Goal: Task Accomplishment & Management: Use online tool/utility

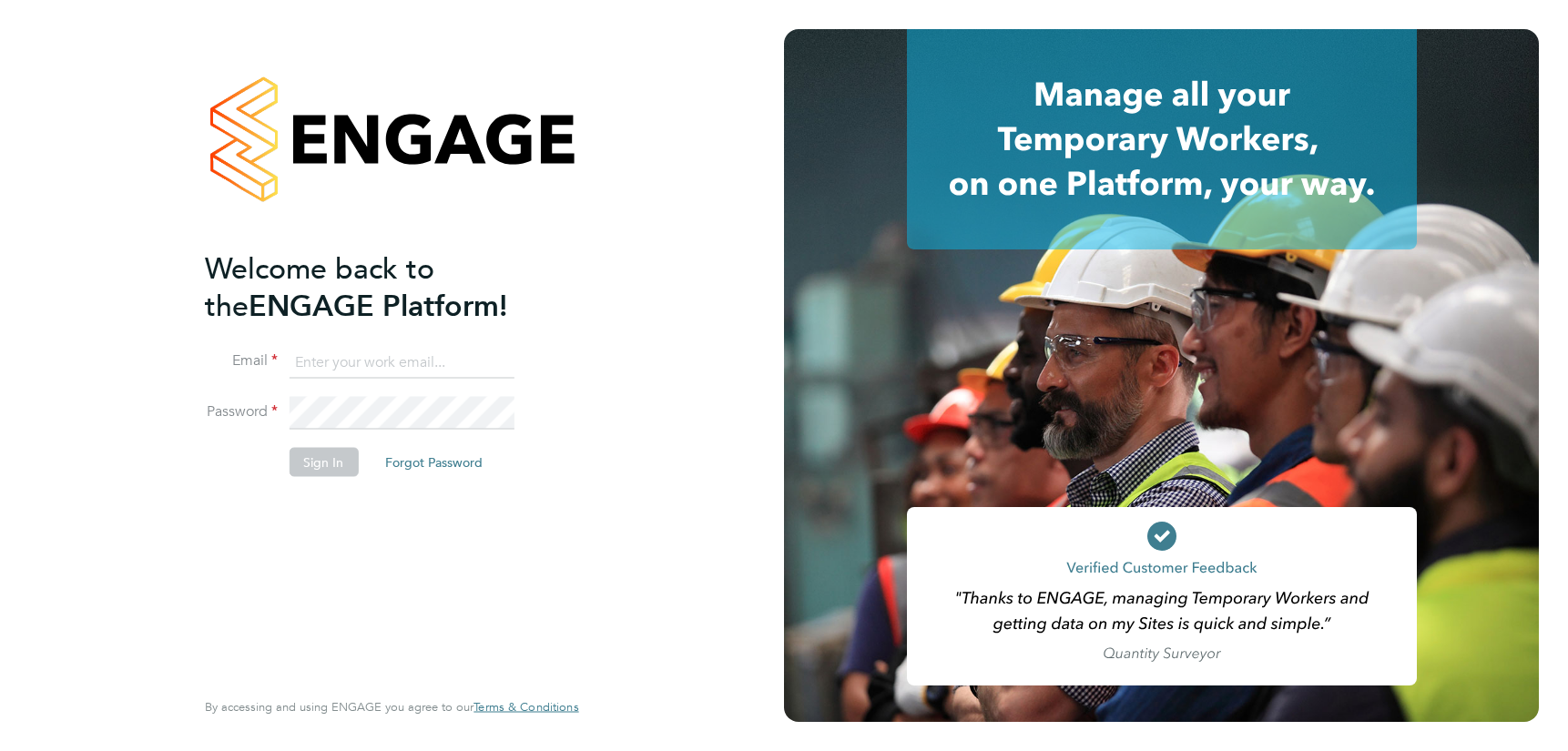
type input "[EMAIL_ADDRESS][PERSON_NAME][DOMAIN_NAME]"
click at [312, 459] on button "Sign In" at bounding box center [323, 461] width 70 height 30
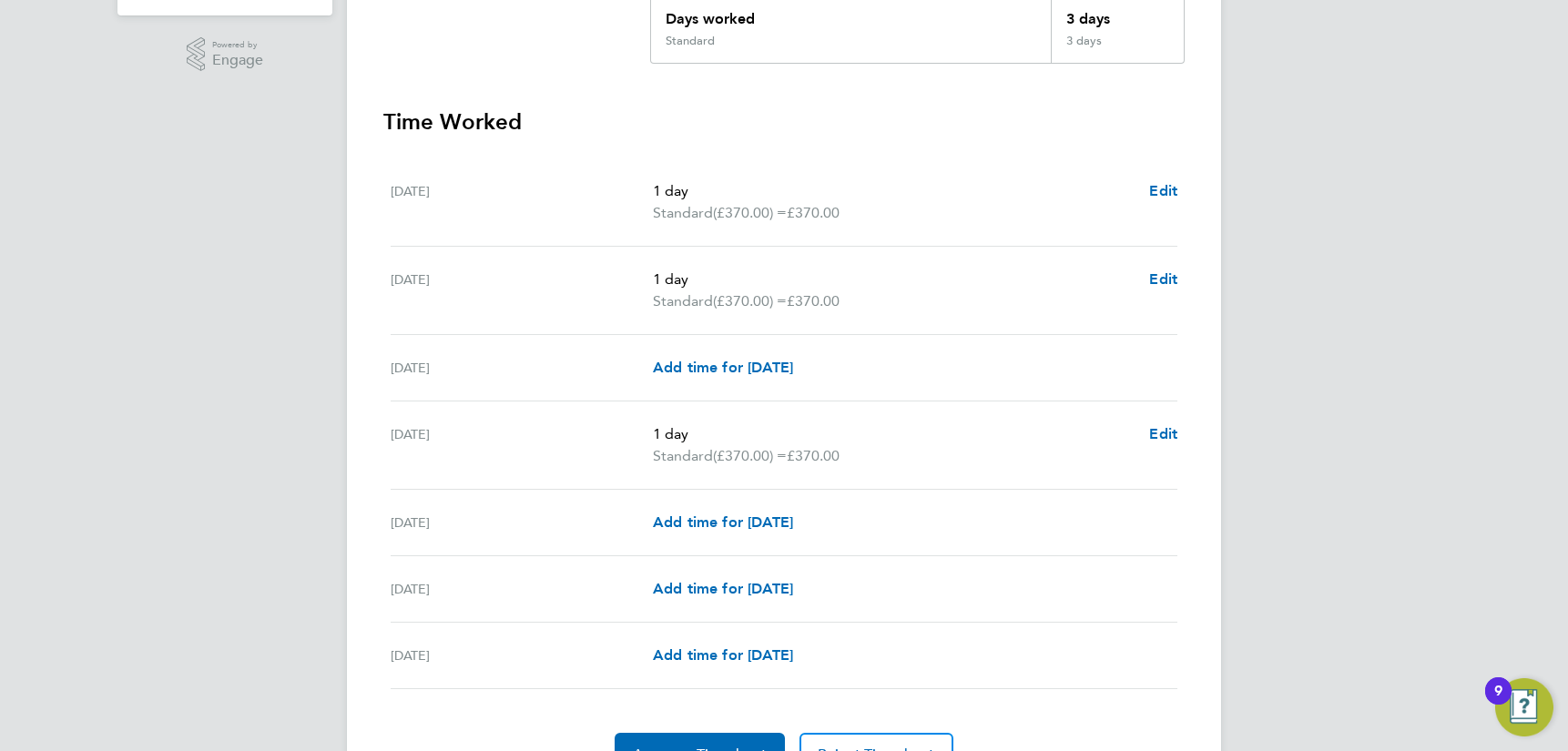
scroll to position [535, 0]
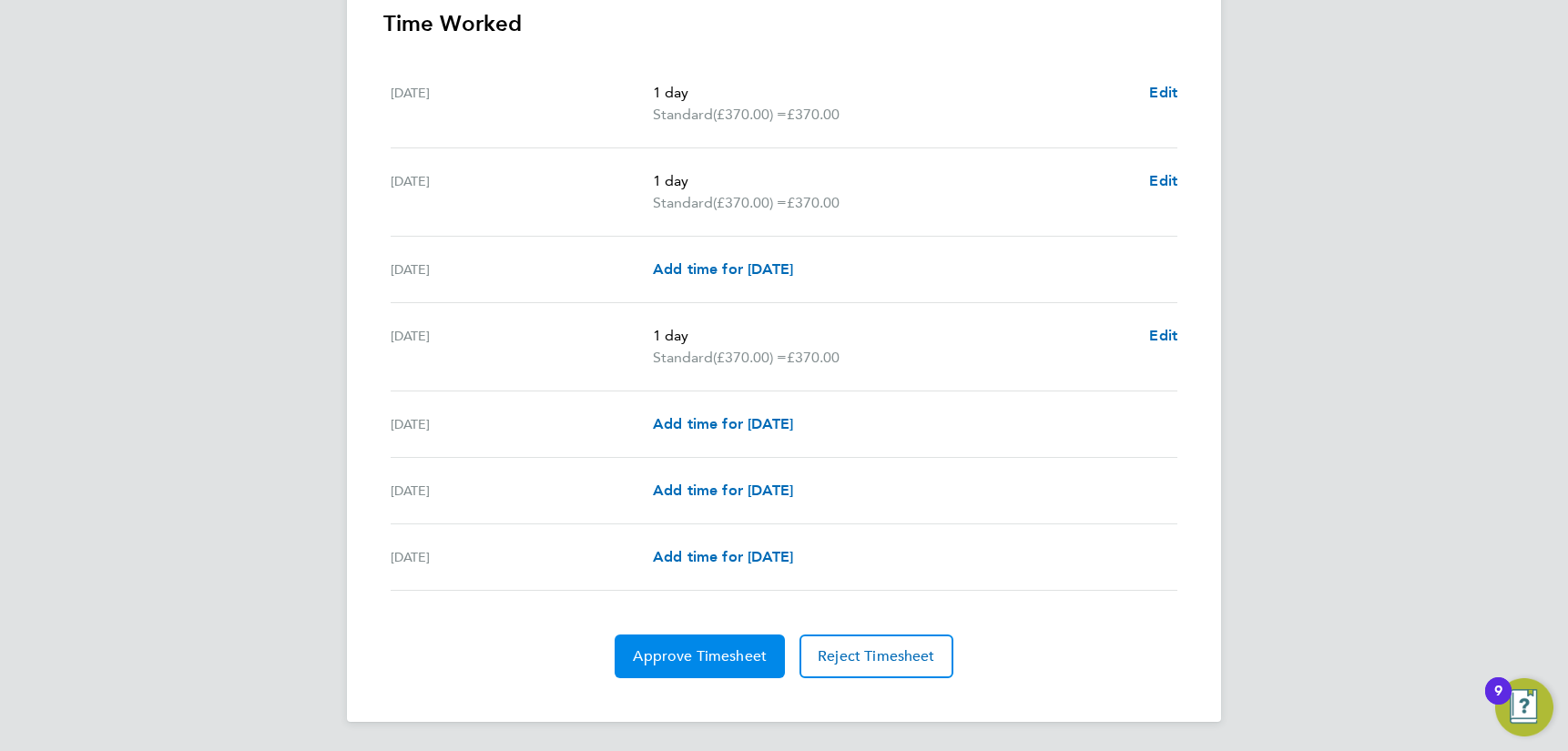
click at [682, 650] on span "Approve Timesheet" at bounding box center [700, 656] width 134 height 18
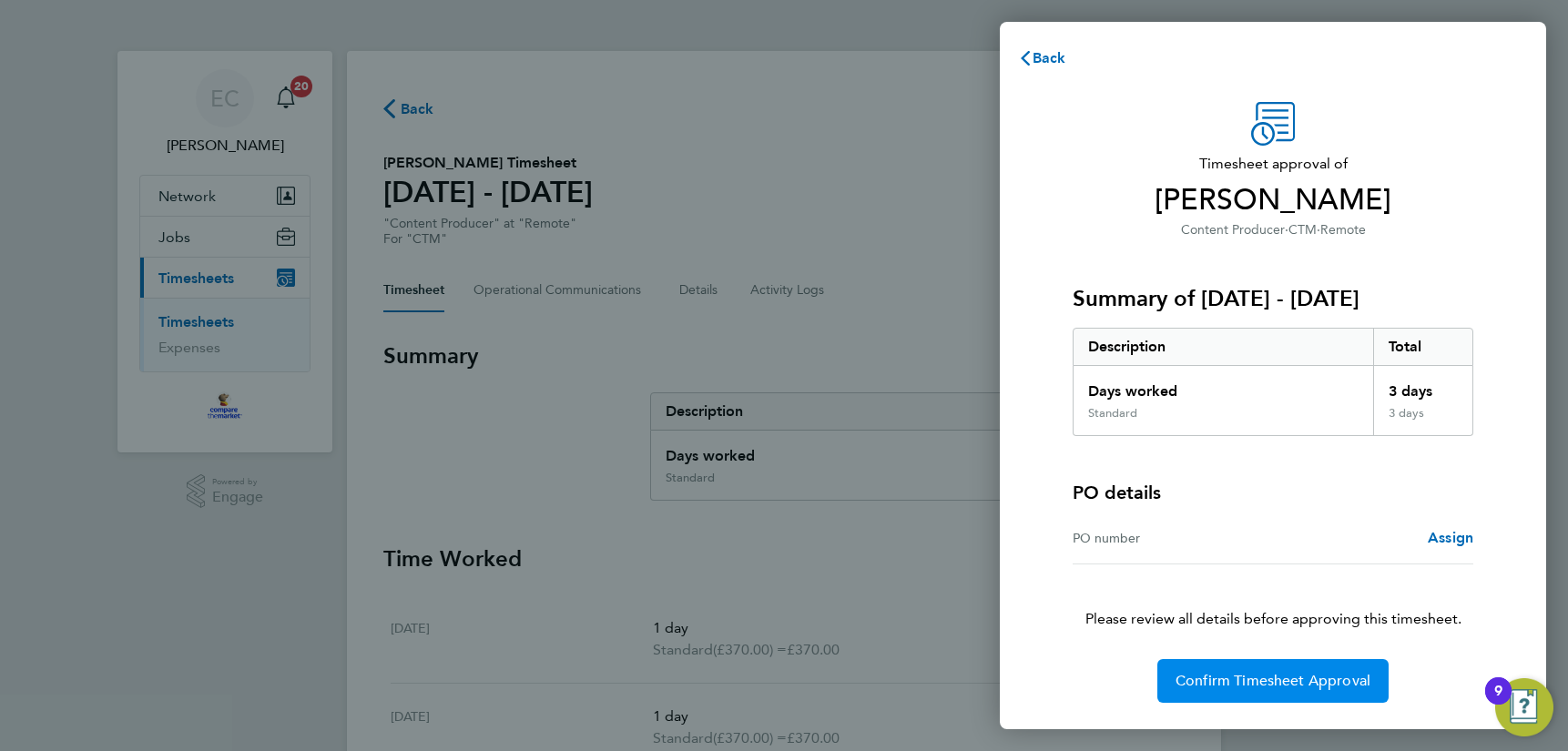
click at [1273, 683] on span "Confirm Timesheet Approval" at bounding box center [1273, 680] width 195 height 18
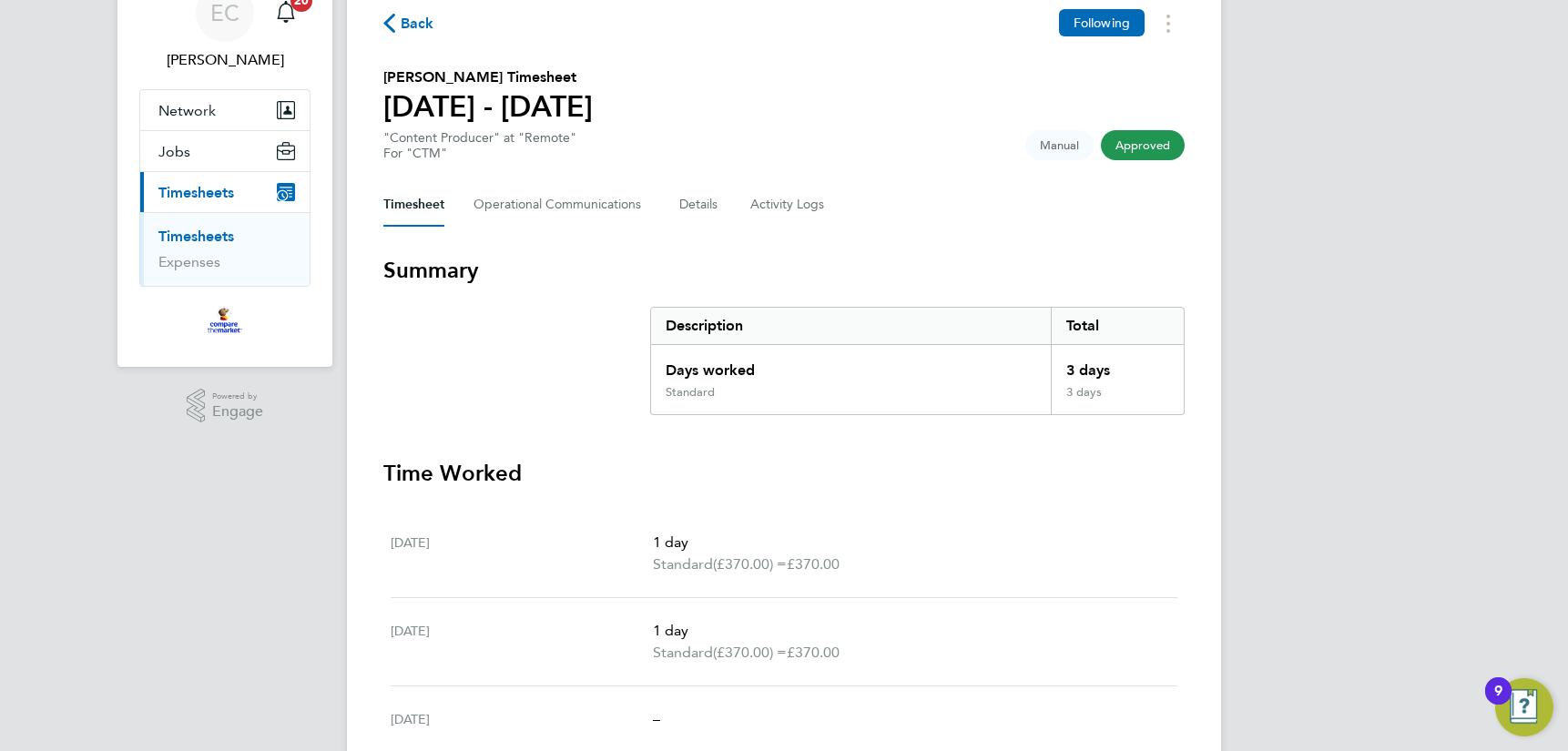
scroll to position [88, 0]
